Goal: Information Seeking & Learning: Learn about a topic

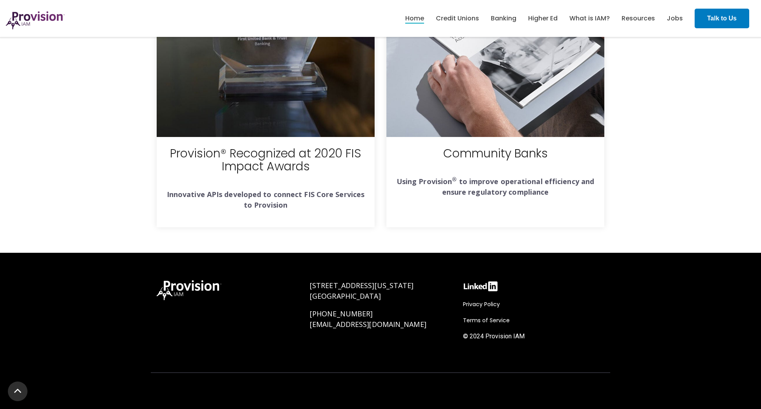
scroll to position [2846, 0]
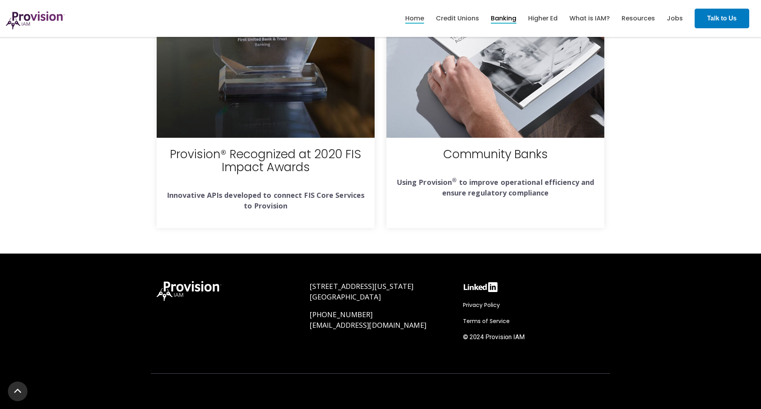
click at [494, 19] on link "Banking" at bounding box center [504, 18] width 26 height 13
click at [569, 15] on ul "Home Credit Unions Banking Higher Ed" at bounding box center [543, 18] width 289 height 25
click at [553, 16] on link "Higher Ed" at bounding box center [542, 18] width 29 height 13
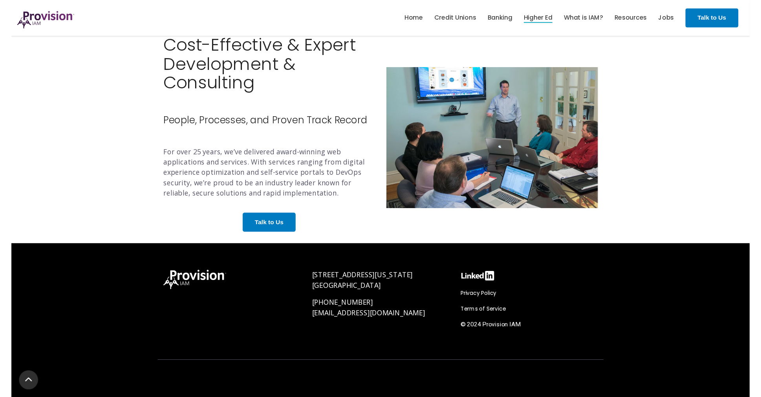
scroll to position [1410, 0]
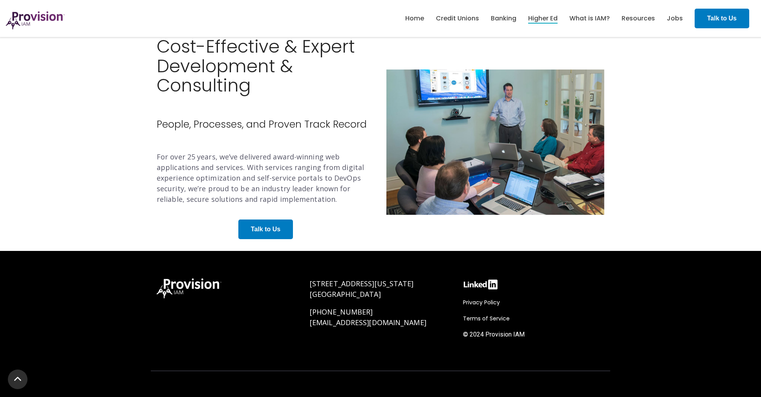
click at [183, 115] on div "Cost-Effective & Expert Development & Consulting People, Processes, and Proven …" at bounding box center [266, 142] width 218 height 210
click at [585, 17] on link "What is IAM?" at bounding box center [589, 18] width 40 height 13
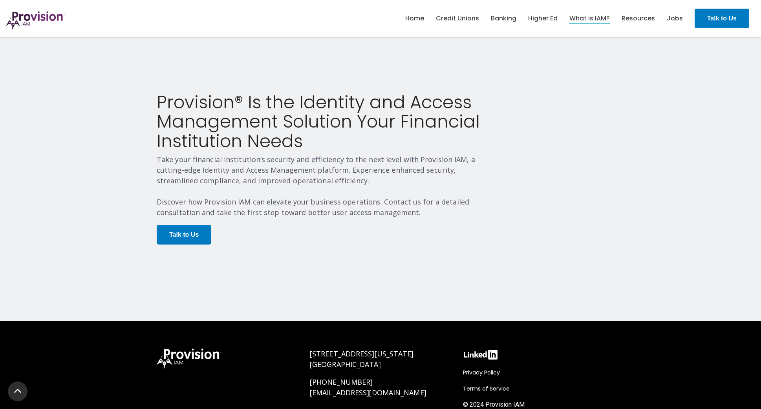
scroll to position [1524, 0]
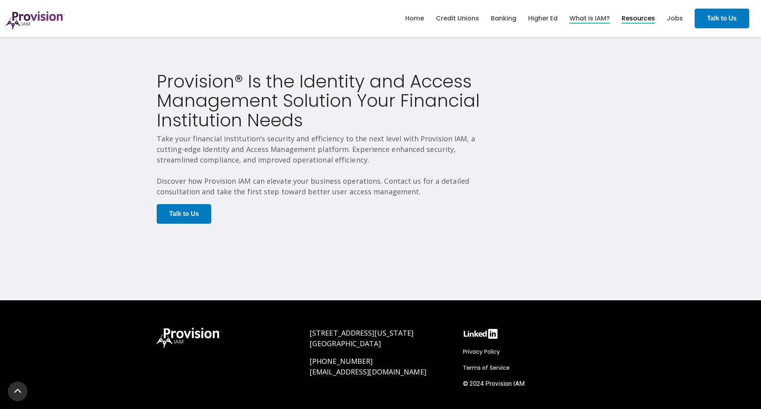
click at [642, 17] on link "Resources" at bounding box center [638, 18] width 33 height 13
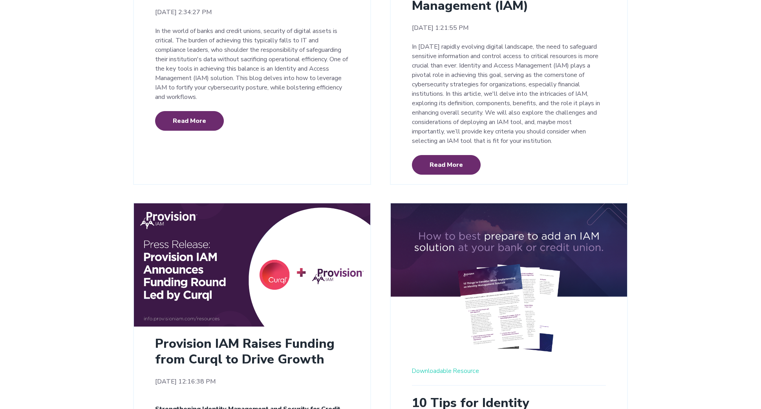
scroll to position [1170, 0]
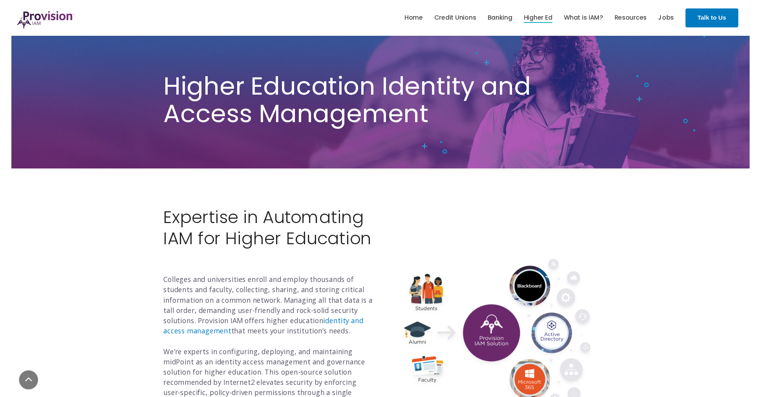
scroll to position [154, 0]
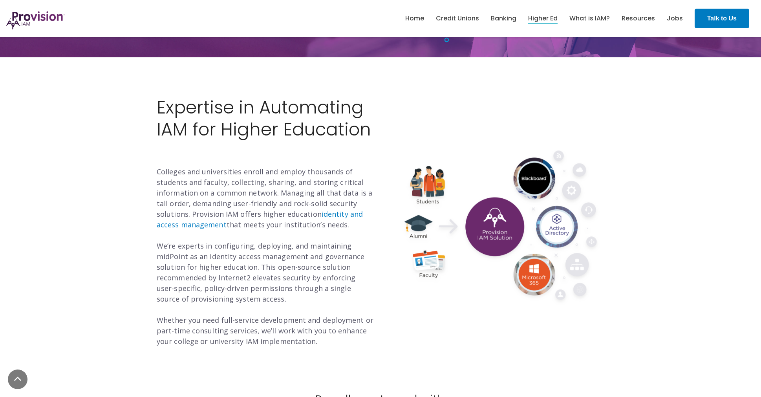
click at [236, 274] on p "Colleges and universities enroll and employ thousands of students and faculty, …" at bounding box center [266, 257] width 218 height 180
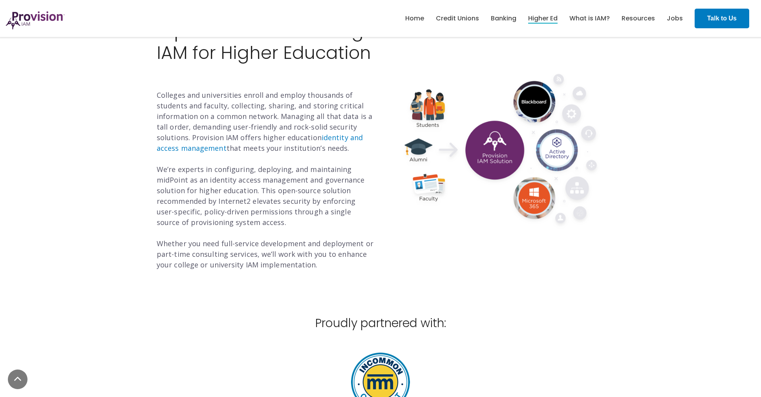
scroll to position [229, 0]
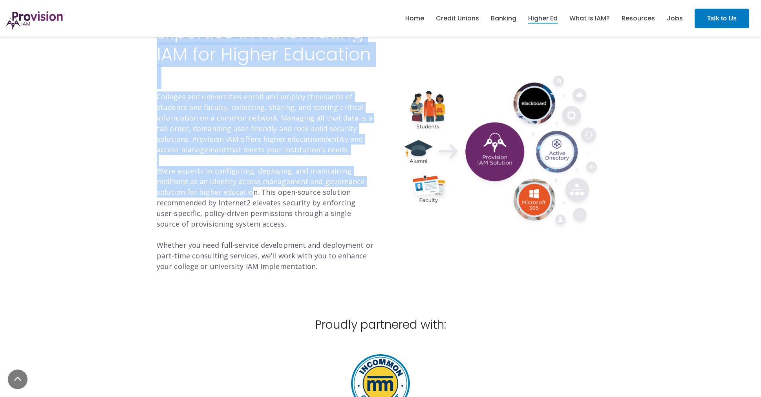
drag, startPoint x: 154, startPoint y: 171, endPoint x: 247, endPoint y: 190, distance: 95.4
click at [247, 190] on div "Expertise in Automating IAM for Higher Education Colleges and universities enro…" at bounding box center [266, 150] width 230 height 257
click at [247, 190] on p "Colleges and universities enroll and employ thousands of students and faculty, …" at bounding box center [266, 182] width 218 height 180
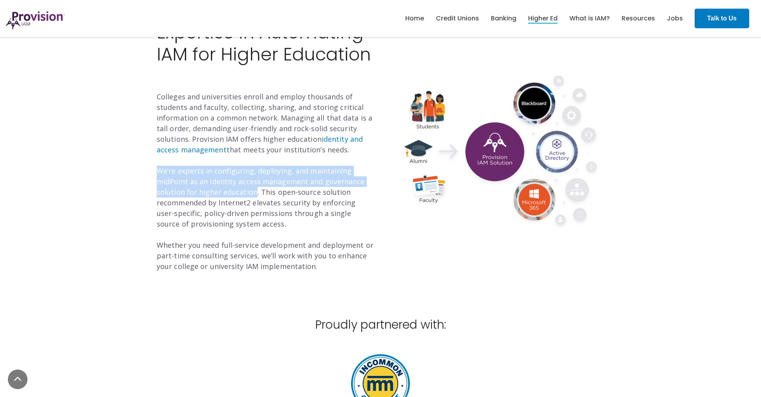
drag, startPoint x: 254, startPoint y: 190, endPoint x: 159, endPoint y: 170, distance: 97.4
click at [158, 170] on p "Colleges and universities enroll and employ thousands of students and faculty, …" at bounding box center [266, 182] width 218 height 180
copy p "We’re experts in configuring, deploying, and maintaining midPoint as an identit…"
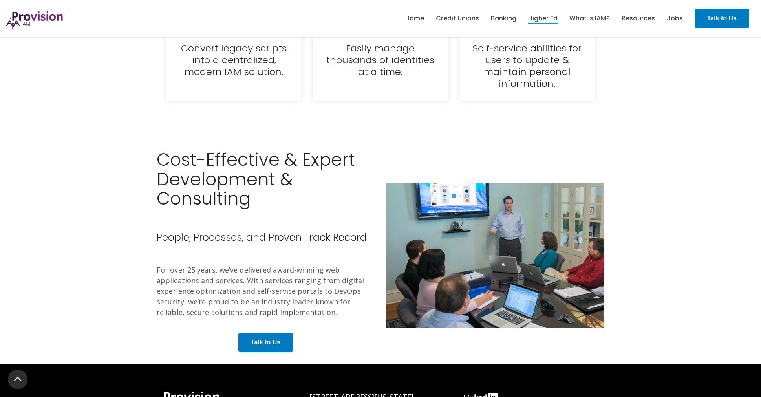
scroll to position [1319, 0]
